Goal: Information Seeking & Learning: Learn about a topic

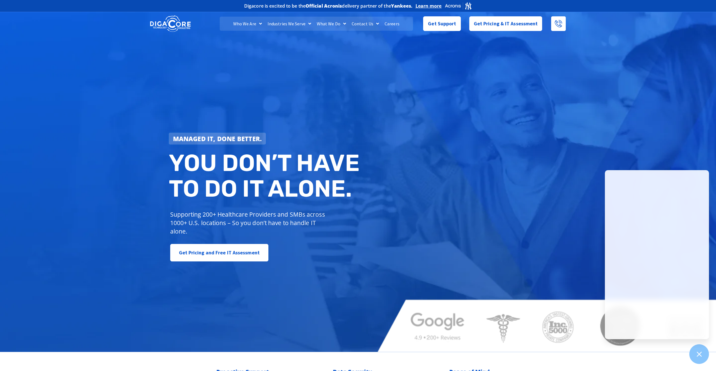
click at [523, 269] on div "Managed IT, done better. You don’t have to do IT alone. Supporting 200+ Healthc…" at bounding box center [358, 181] width 716 height 341
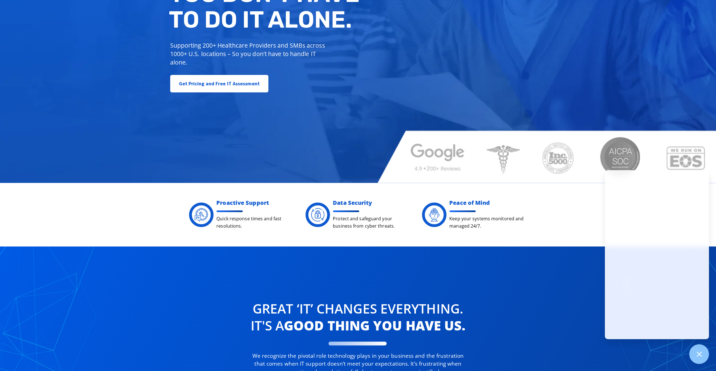
drag, startPoint x: 480, startPoint y: 273, endPoint x: 473, endPoint y: 297, distance: 24.2
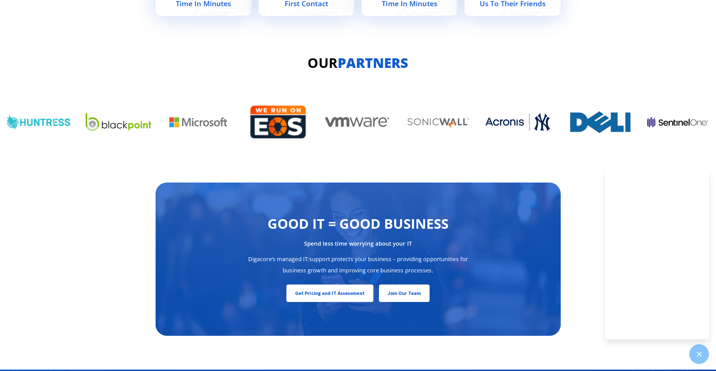
scroll to position [2764, 0]
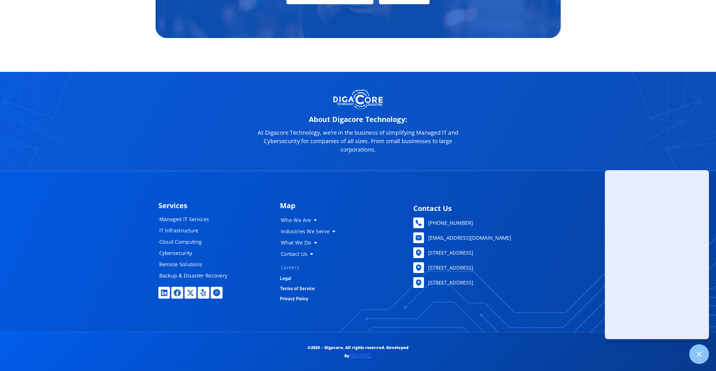
click at [286, 265] on link "Careers" at bounding box center [310, 266] width 70 height 11
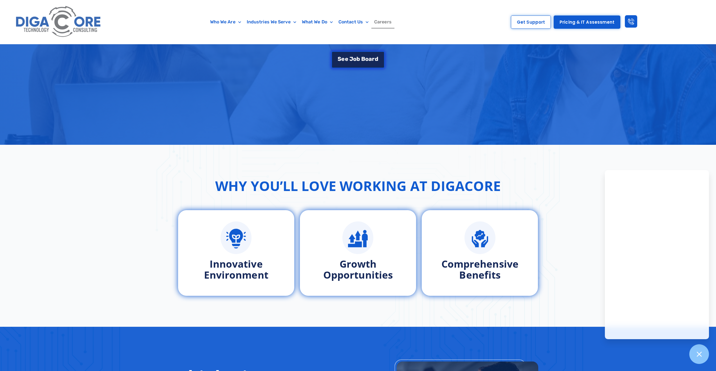
click at [358, 62] on link "S e e J [PERSON_NAME]" at bounding box center [357, 59] width 53 height 17
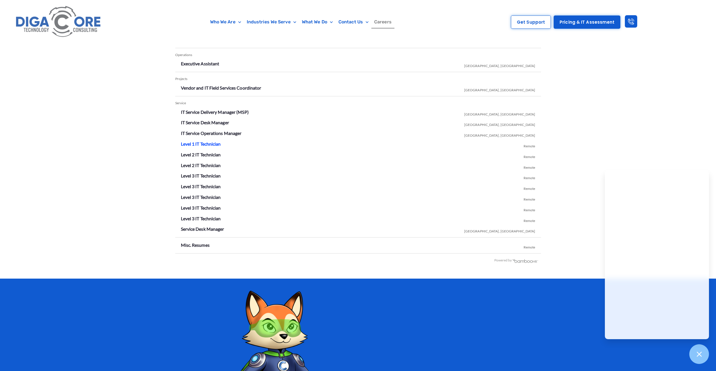
click at [201, 145] on link "Level 1 IT Technician" at bounding box center [201, 143] width 40 height 5
